Goal: Task Accomplishment & Management: Manage account settings

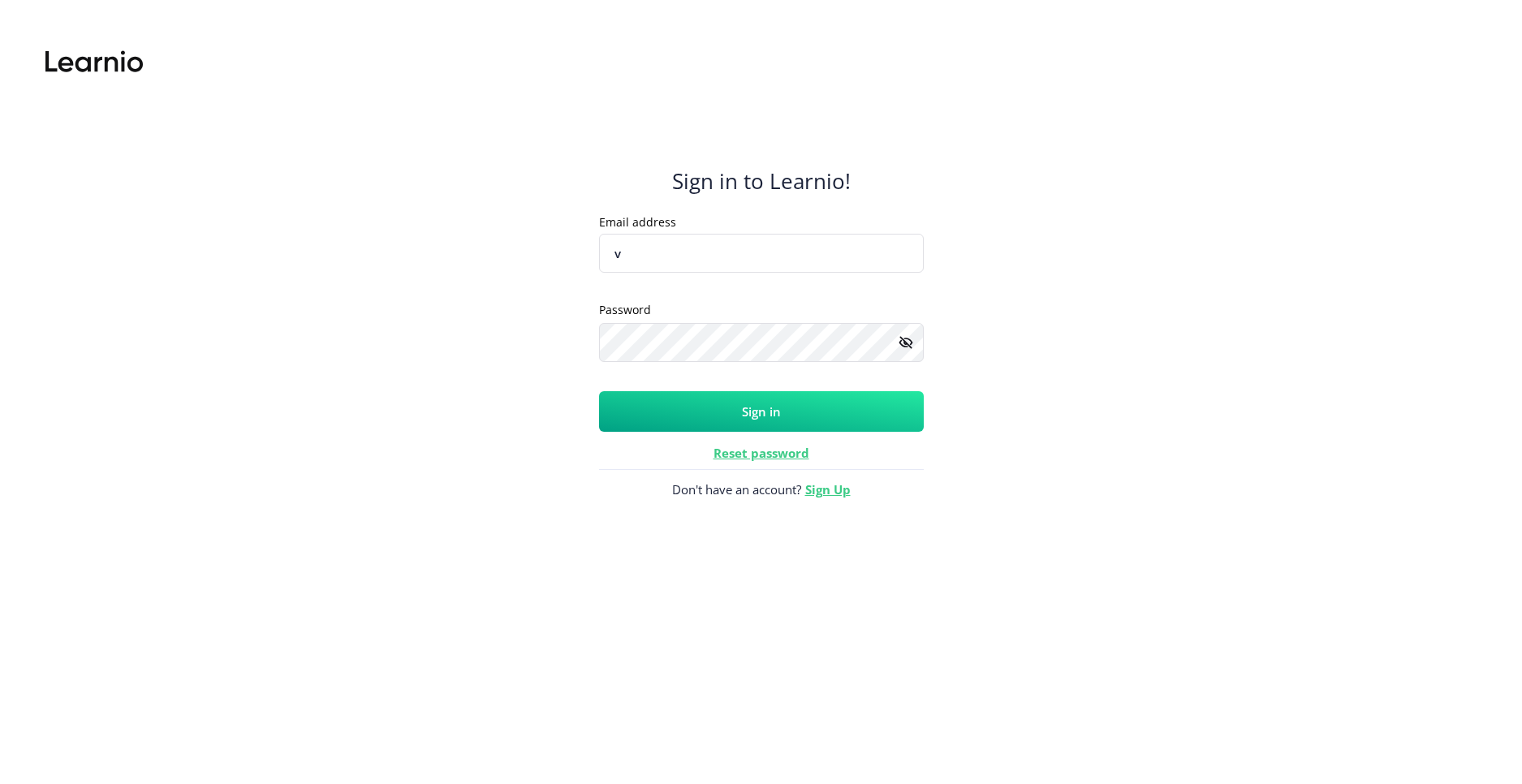
type input "[EMAIL_ADDRESS][DOMAIN_NAME]"
click at [908, 347] on rect at bounding box center [906, 342] width 17 height 17
click at [803, 407] on button "Sign in" at bounding box center [761, 411] width 324 height 41
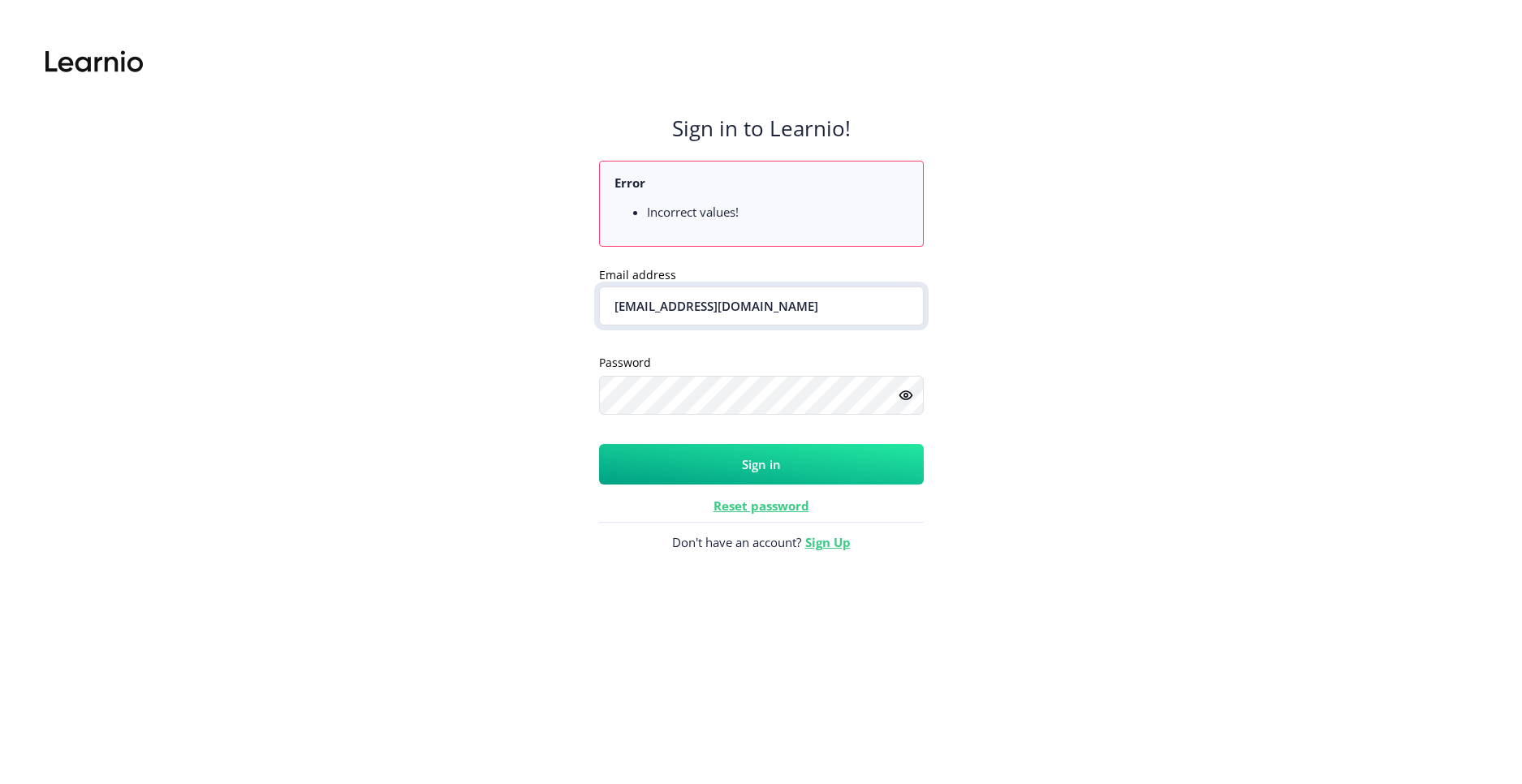
click at [789, 309] on input "[EMAIL_ADDRESS][DOMAIN_NAME]" at bounding box center [761, 306] width 324 height 39
click at [777, 465] on button "Sign in" at bounding box center [761, 464] width 324 height 41
click at [811, 471] on button "Sign in" at bounding box center [761, 464] width 324 height 41
click at [750, 460] on button "Sign in" at bounding box center [761, 464] width 324 height 41
click at [746, 456] on button "Sign in" at bounding box center [761, 464] width 324 height 41
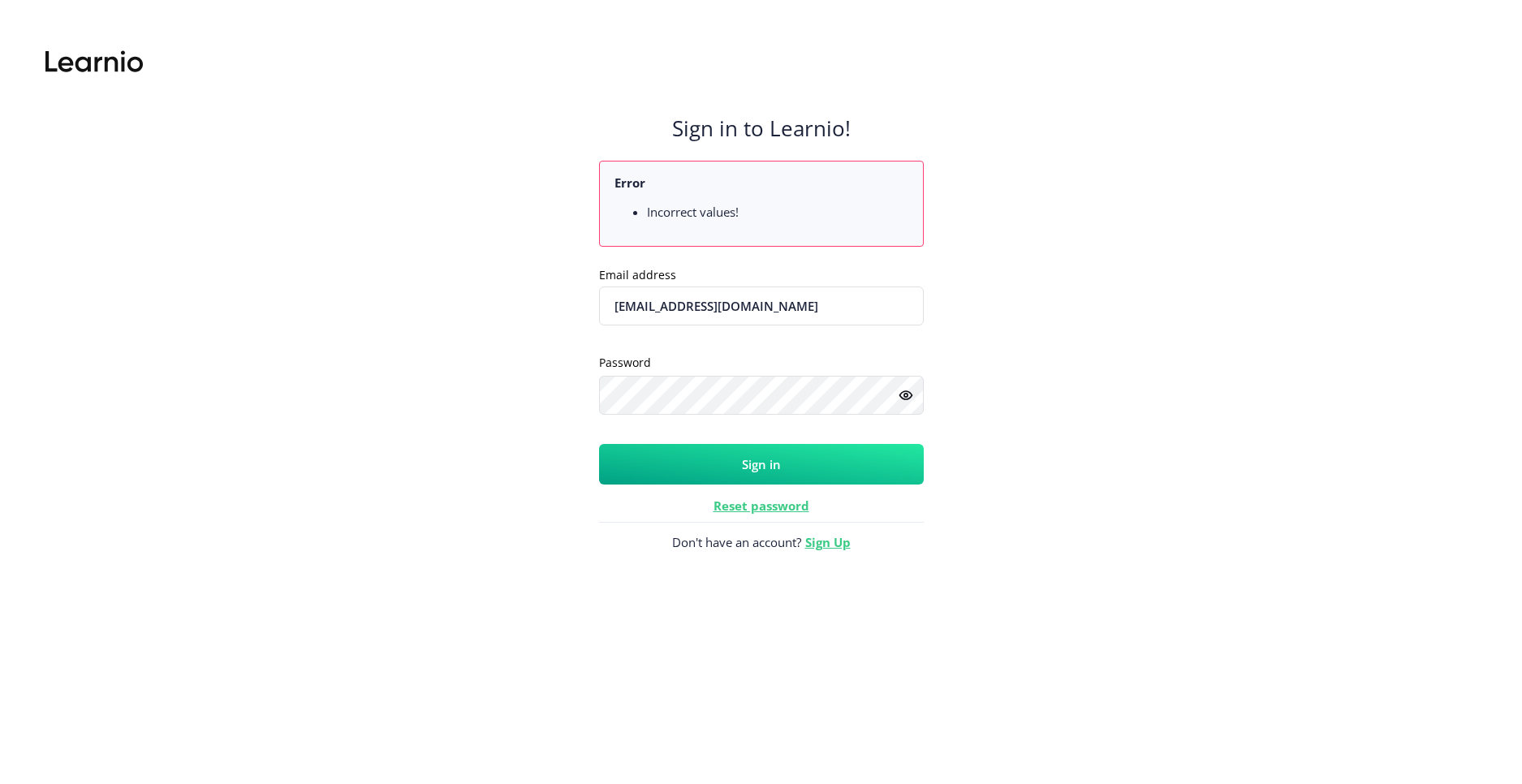
click at [802, 463] on button "Sign in" at bounding box center [761, 464] width 324 height 41
click at [790, 457] on button "Sign in" at bounding box center [761, 464] width 324 height 41
click at [800, 308] on input "[EMAIL_ADDRESS][DOMAIN_NAME]" at bounding box center [761, 306] width 324 height 39
drag, startPoint x: 1054, startPoint y: 381, endPoint x: 1045, endPoint y: 386, distance: 10.3
click at [1054, 382] on div "Sign in to Learnio! Error Incorrect values! Email address [EMAIL_ADDRESS][DOMAI…" at bounding box center [761, 407] width 1463 height 754
